Goal: Check status: Check status

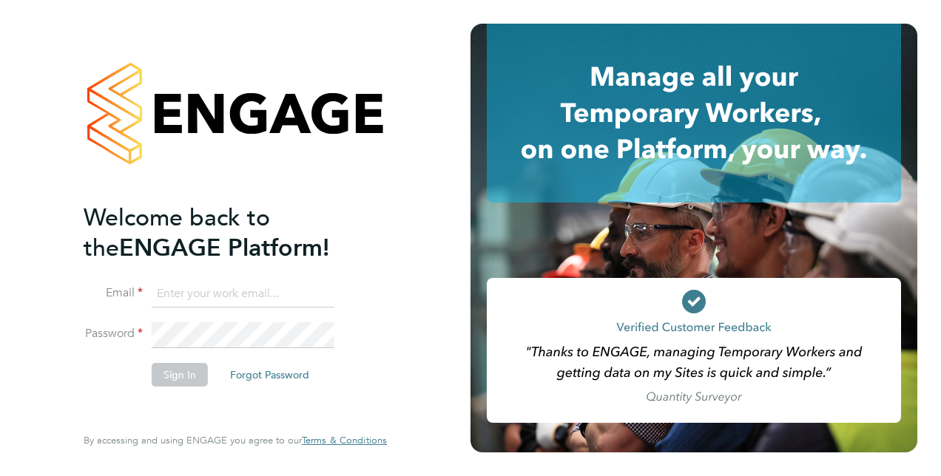
type input "[PERSON_NAME][EMAIL_ADDRESS][DOMAIN_NAME]"
click at [312, 401] on div "Welcome back to the ENGAGE Platform! Email esther.jilo2@justice.gov.uk Password…" at bounding box center [228, 312] width 288 height 219
click at [180, 380] on button "Sign In" at bounding box center [180, 375] width 56 height 24
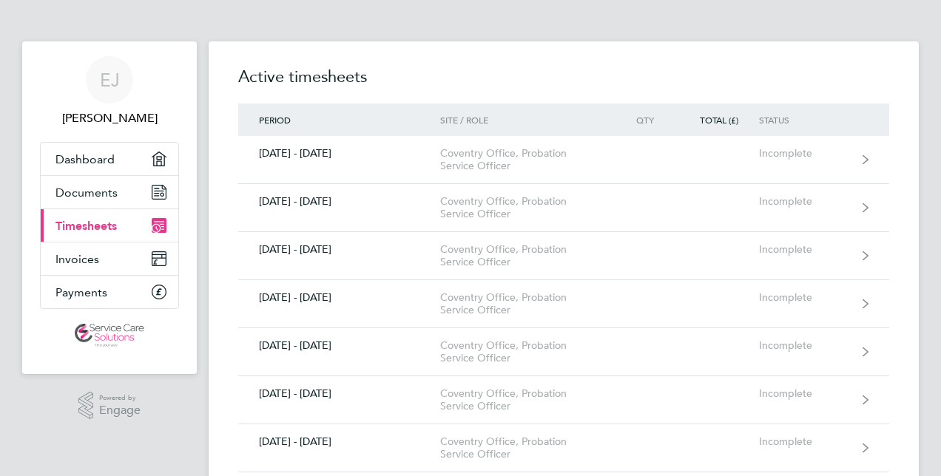
drag, startPoint x: 936, startPoint y: 235, endPoint x: 940, endPoint y: 149, distance: 85.9
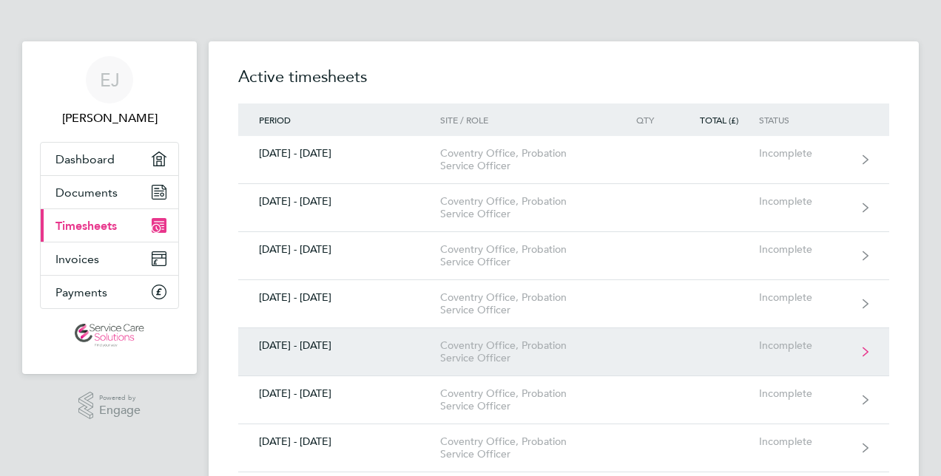
click at [820, 337] on link "[DATE] - [DATE] [GEOGRAPHIC_DATA] Office, Probation Service Officer Incomplete" at bounding box center [563, 352] width 651 height 48
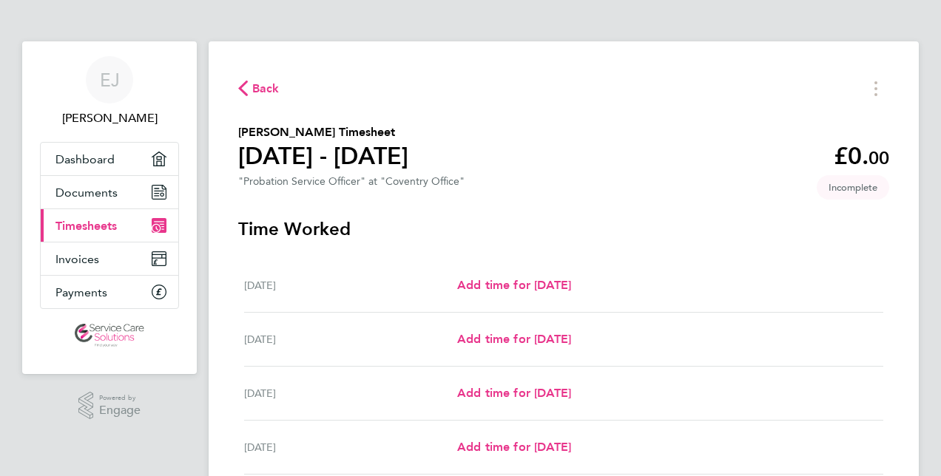
click at [243, 93] on icon "button" at bounding box center [243, 89] width 10 height 16
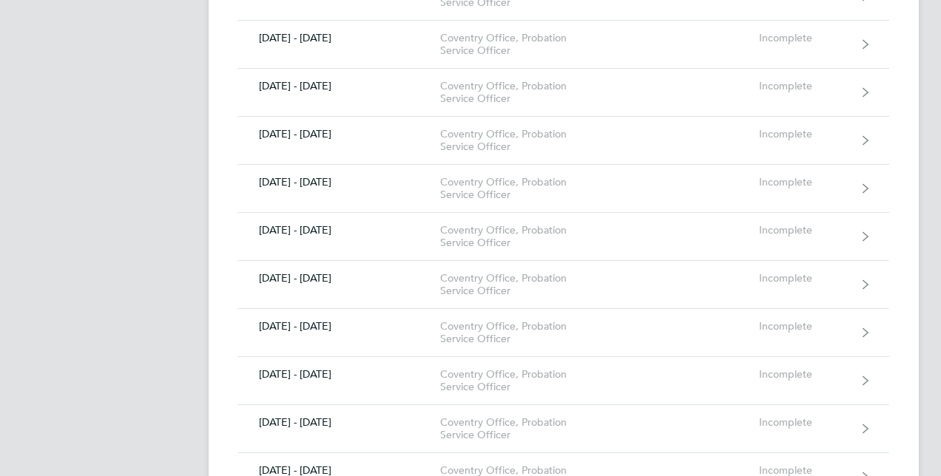
scroll to position [789, 0]
